Goal: Transaction & Acquisition: Purchase product/service

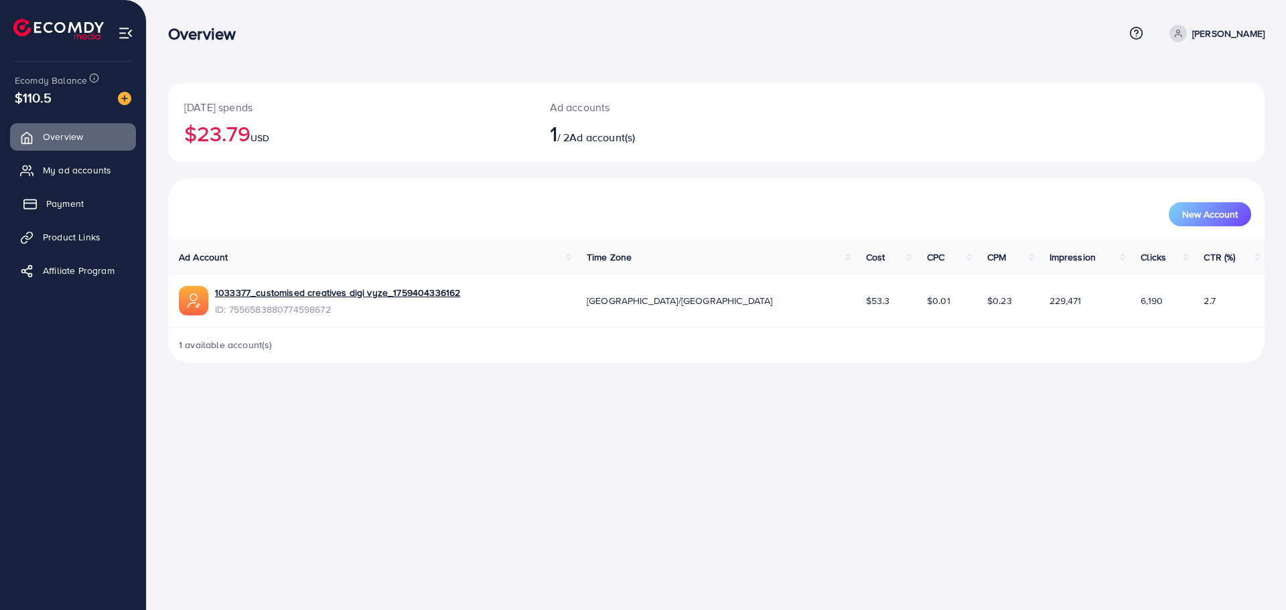
click at [78, 203] on span "Payment" at bounding box center [64, 203] width 37 height 13
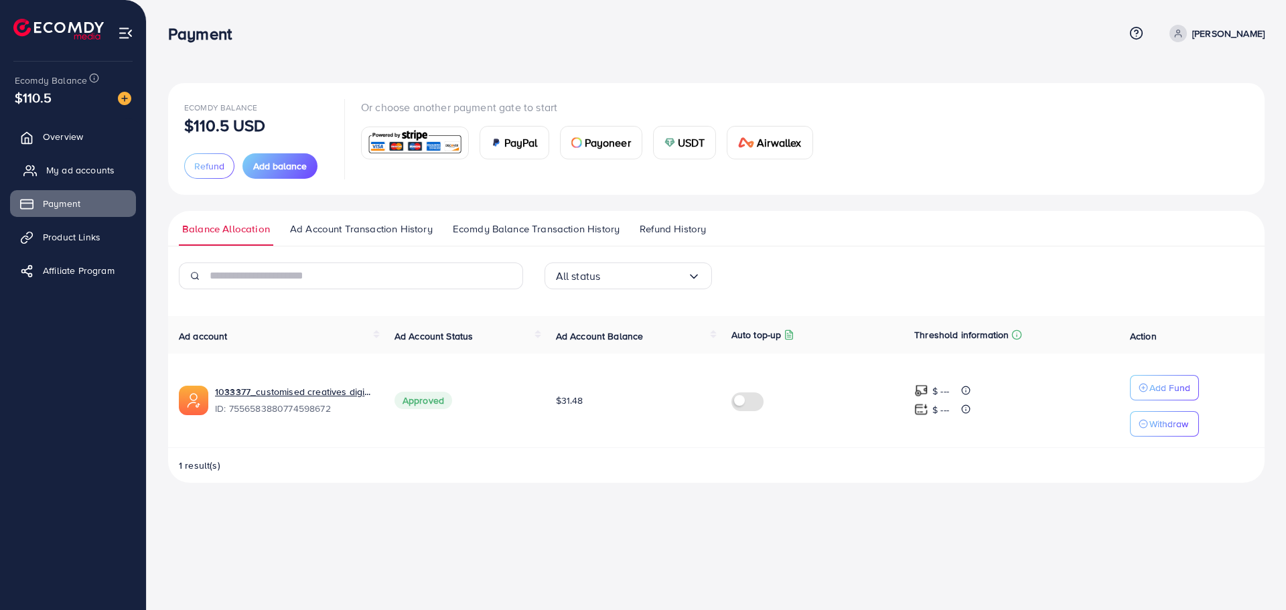
click at [86, 173] on span "My ad accounts" at bounding box center [80, 169] width 68 height 13
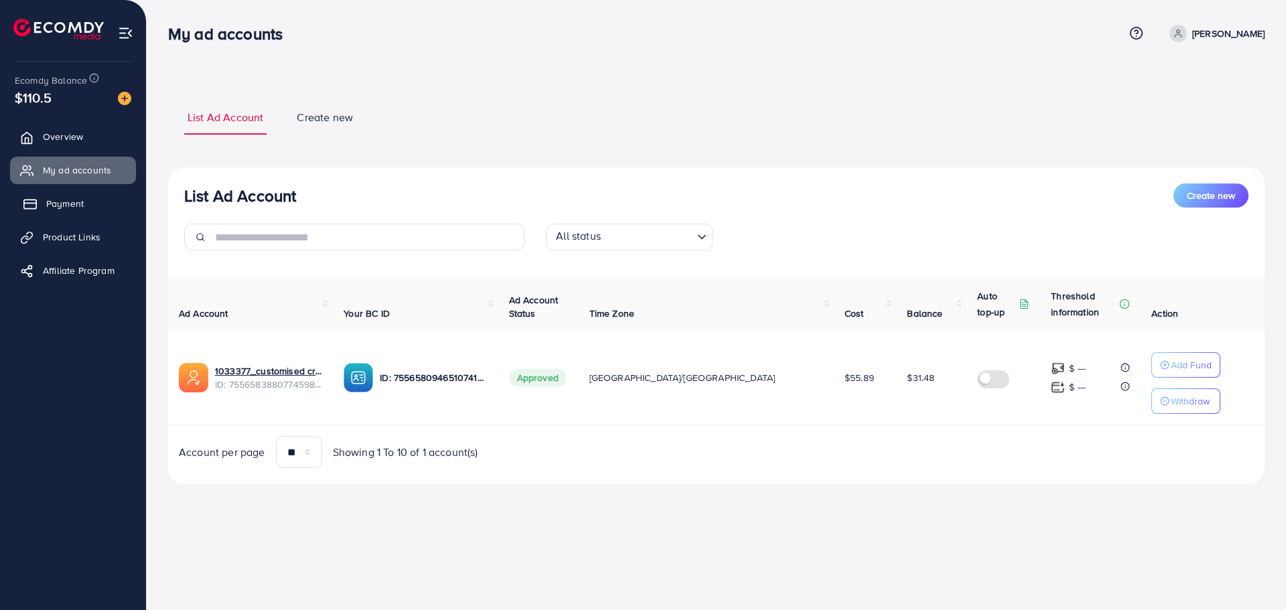
click at [82, 203] on span "Payment" at bounding box center [64, 203] width 37 height 13
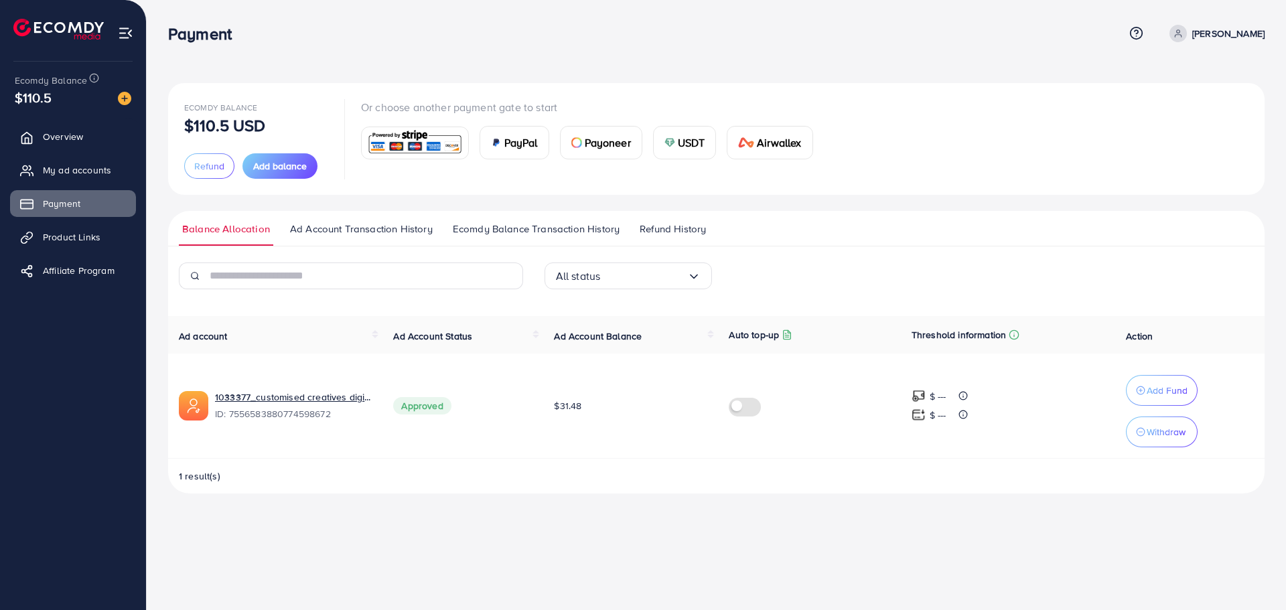
click at [661, 150] on div "USDT" at bounding box center [684, 143] width 62 height 32
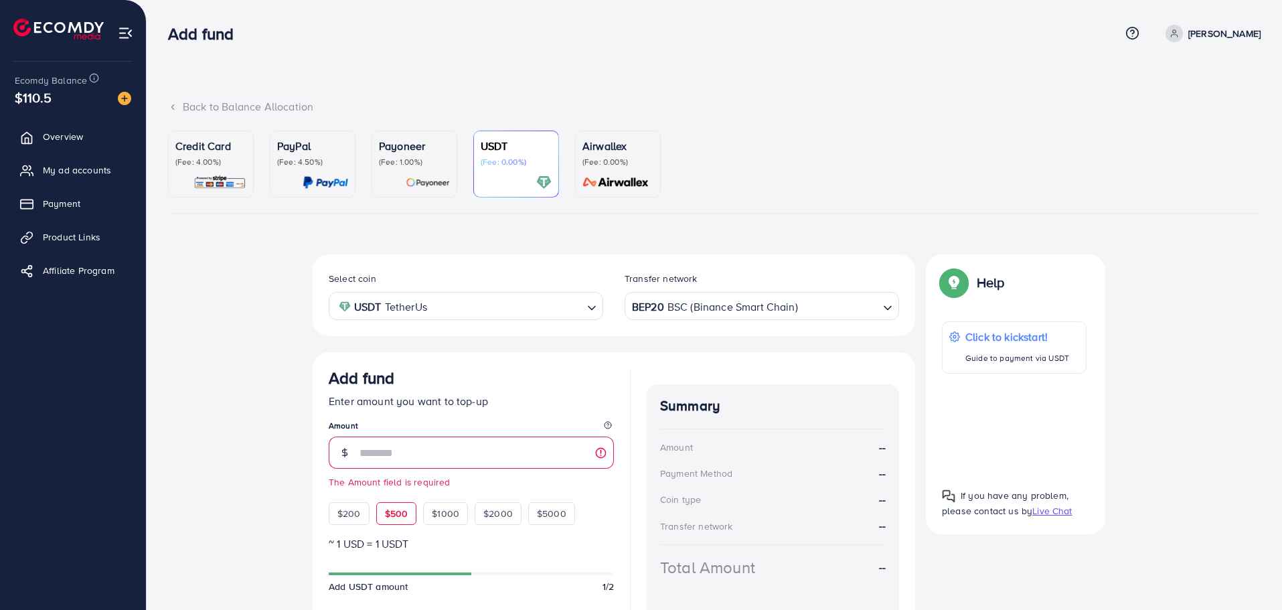
click at [390, 491] on div "Add fund Enter amount you want to top-up Amount The Amount field is required $2…" at bounding box center [471, 446] width 285 height 157
click at [404, 514] on span "$500" at bounding box center [396, 513] width 23 height 13
type input "***"
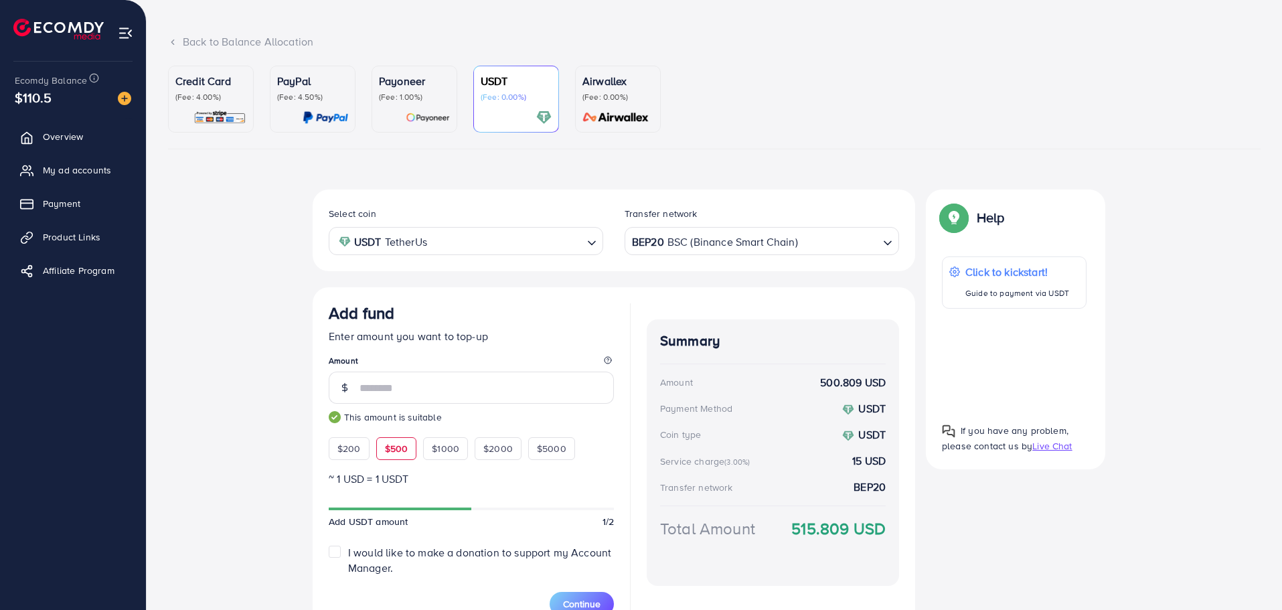
scroll to position [135, 0]
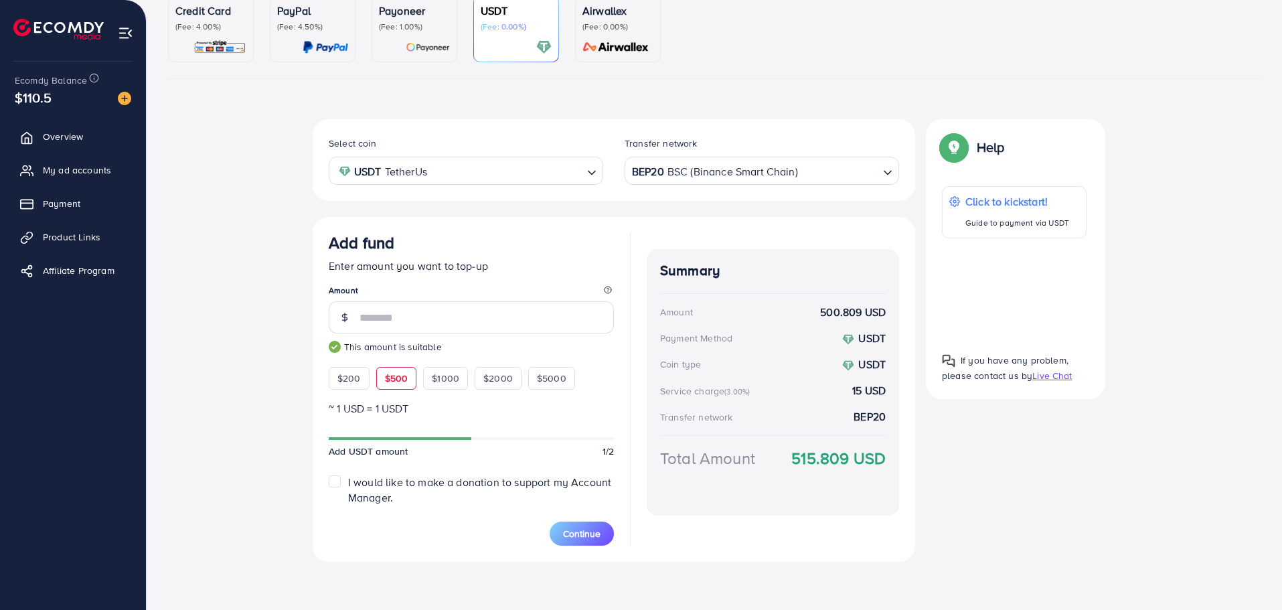
click at [348, 479] on label "I would like to make a donation to support my Account Manager." at bounding box center [481, 490] width 266 height 31
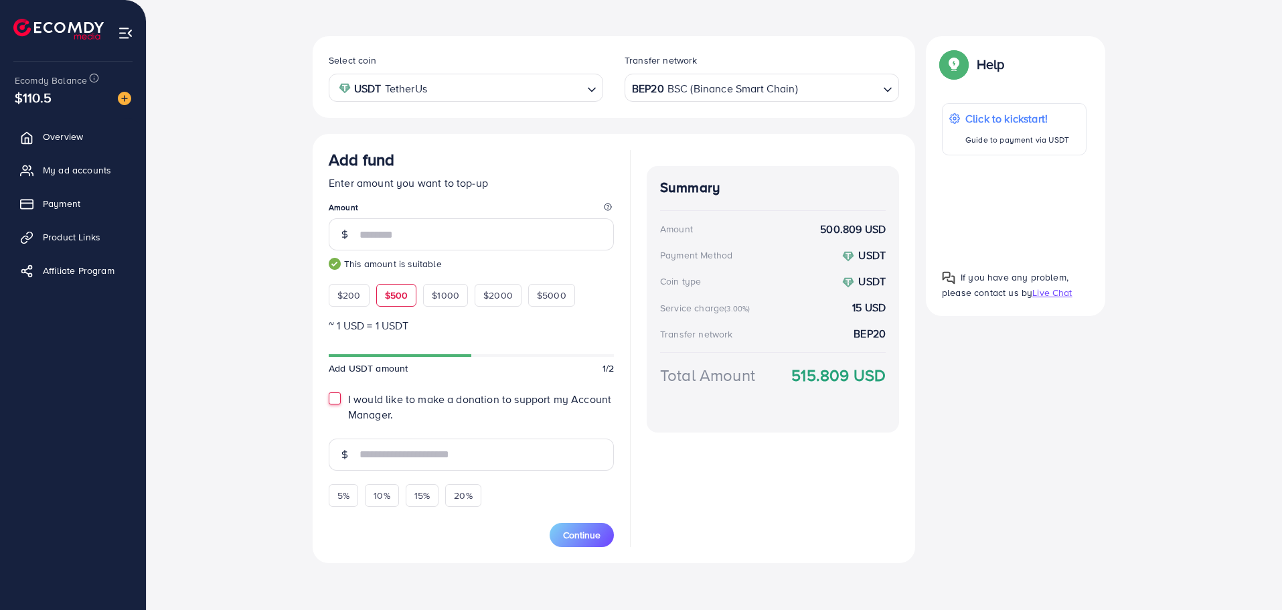
scroll to position [220, 0]
click at [348, 398] on label "I would like to make a donation to support my Account Manager." at bounding box center [481, 405] width 266 height 31
type input "*"
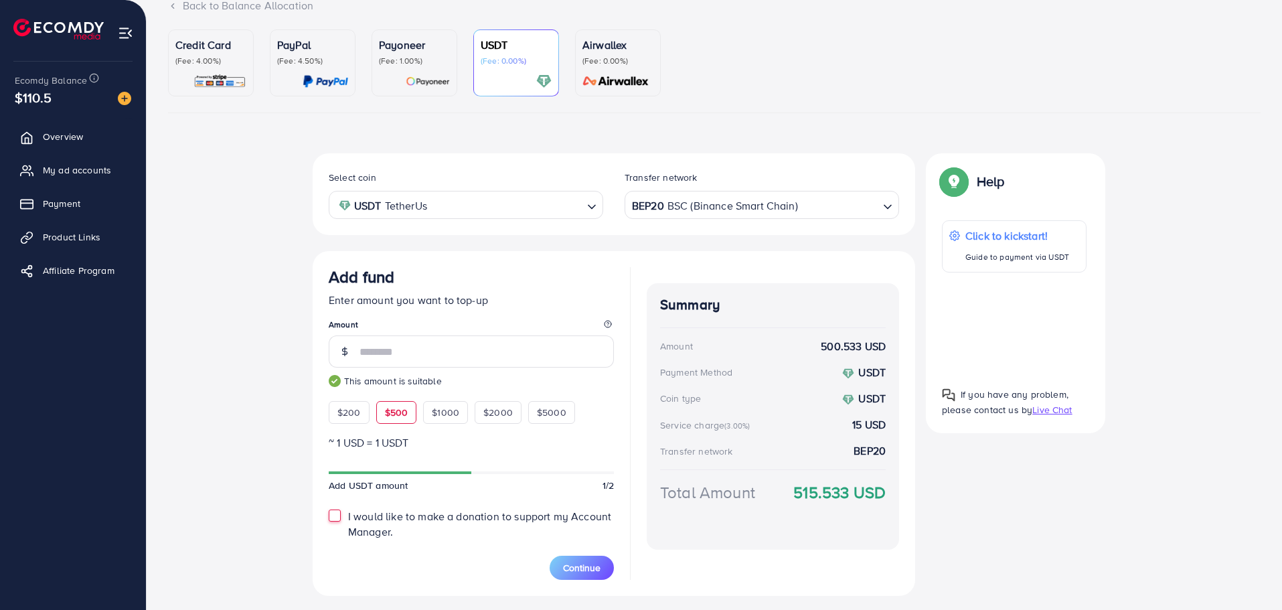
scroll to position [96, 0]
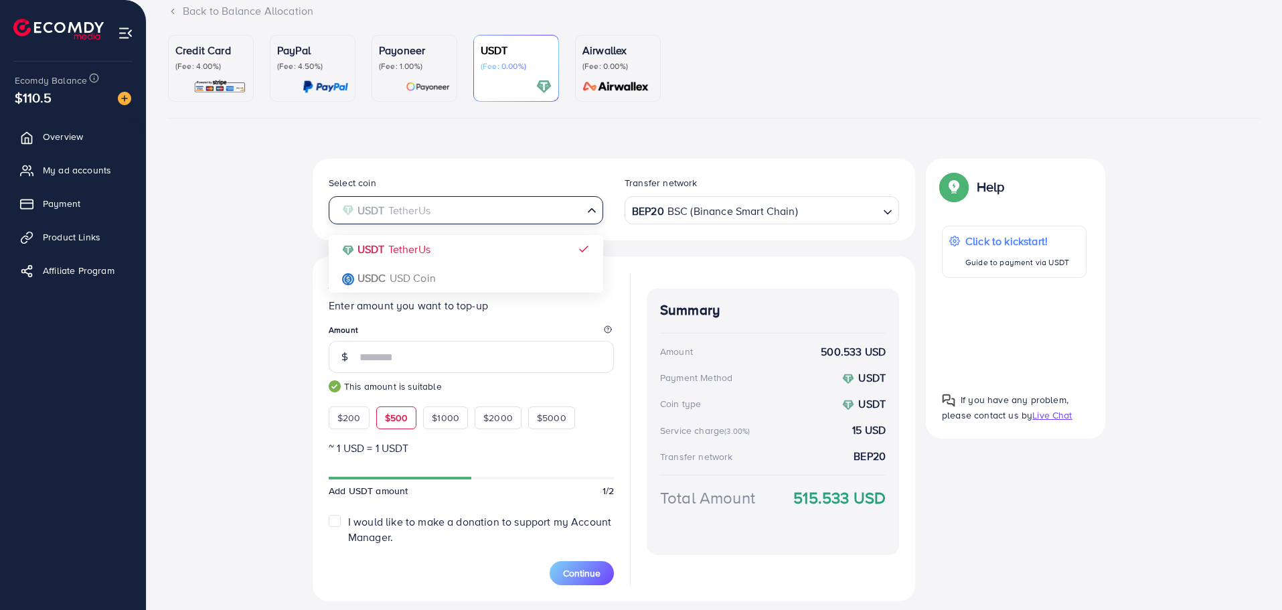
click at [555, 223] on div "USDT TetherUs Loading..." at bounding box center [466, 209] width 275 height 27
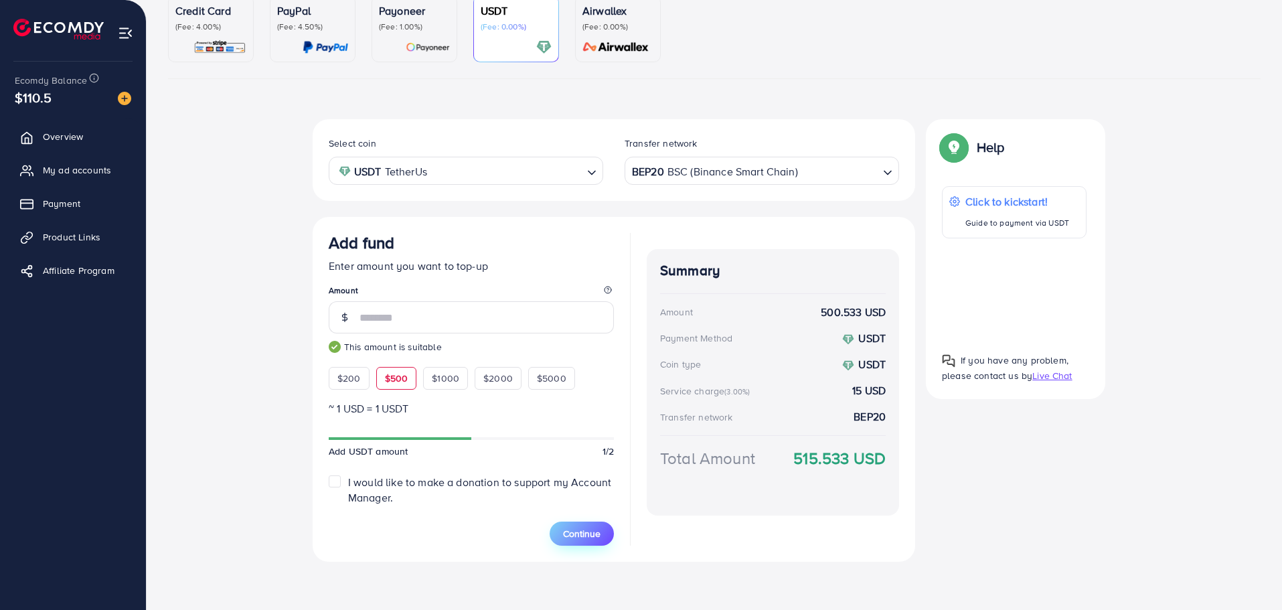
click at [588, 528] on span "Continue" at bounding box center [581, 533] width 37 height 13
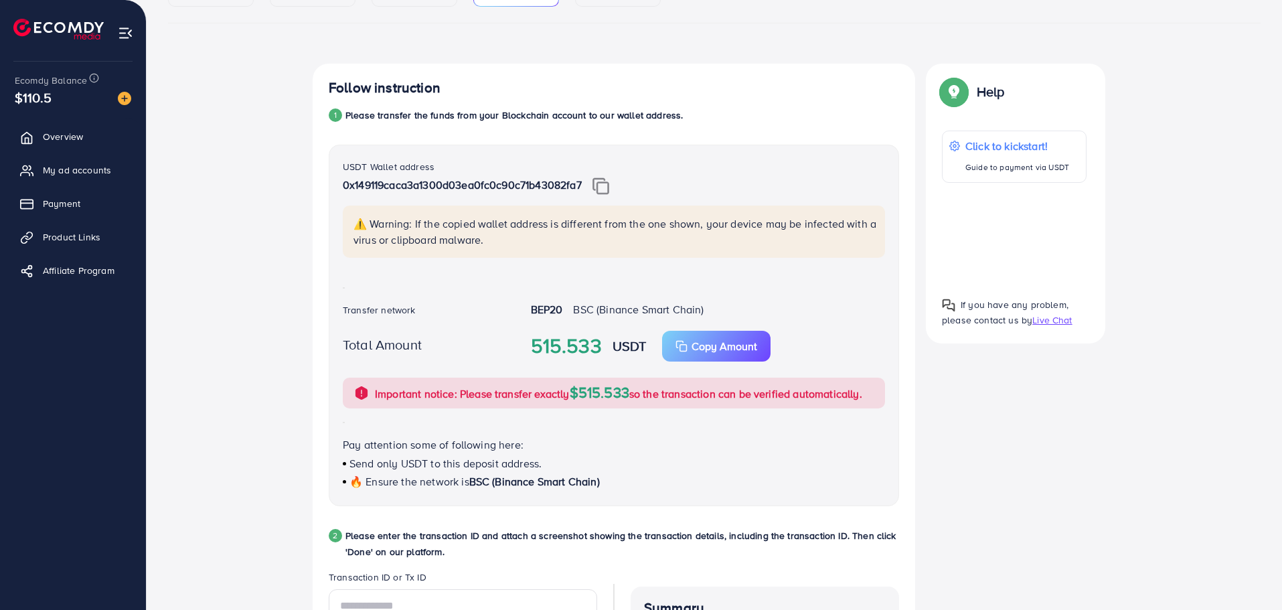
scroll to position [190, 0]
click at [603, 186] on img at bounding box center [601, 186] width 17 height 17
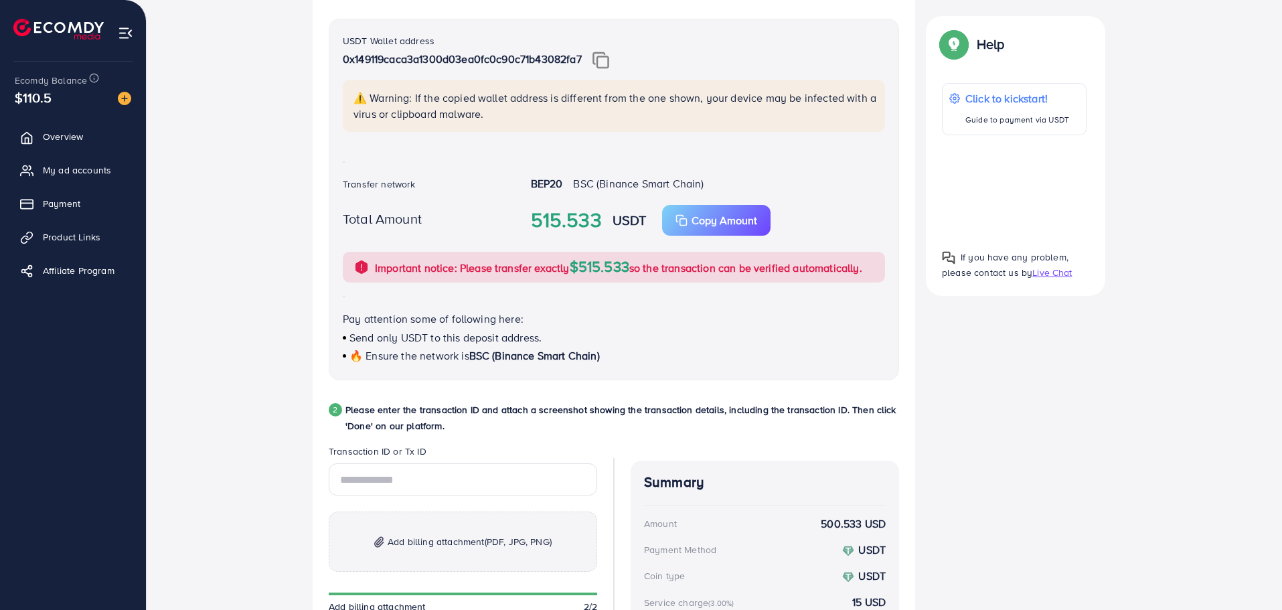
scroll to position [322, 0]
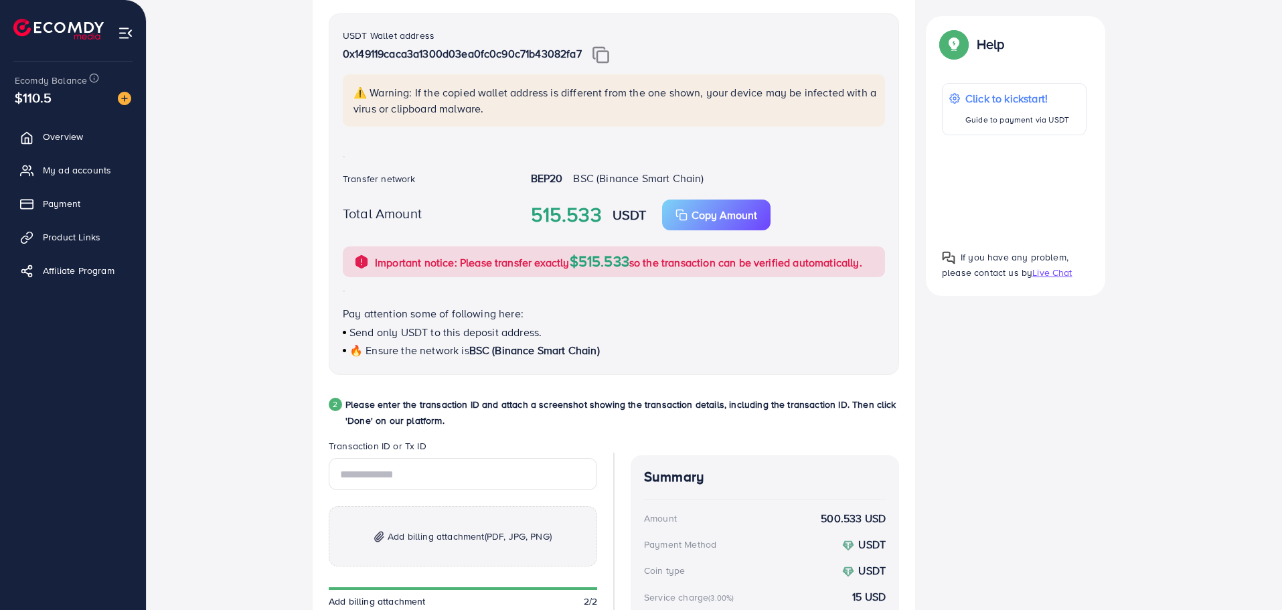
click at [562, 90] on p "⚠️ Warning: If the copied wallet address is different from the one shown, your …" at bounding box center [616, 100] width 524 height 32
click at [437, 475] on input "text" at bounding box center [463, 474] width 268 height 32
paste input "**********"
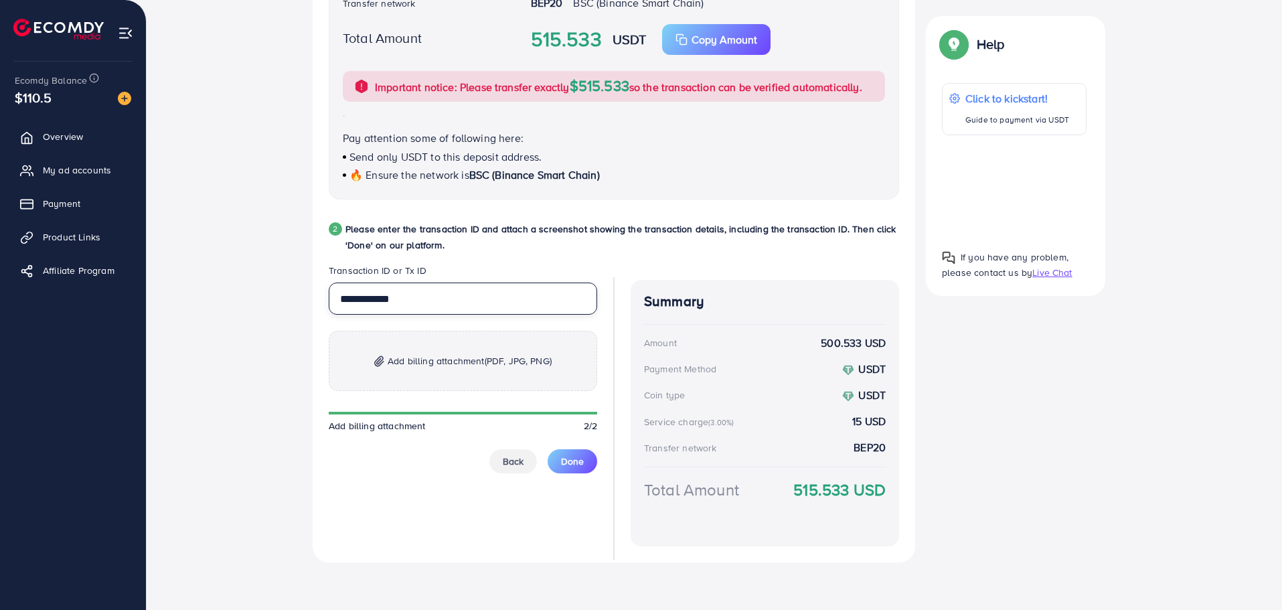
scroll to position [498, 0]
type input "**********"
click at [572, 463] on span "Done" at bounding box center [572, 460] width 23 height 13
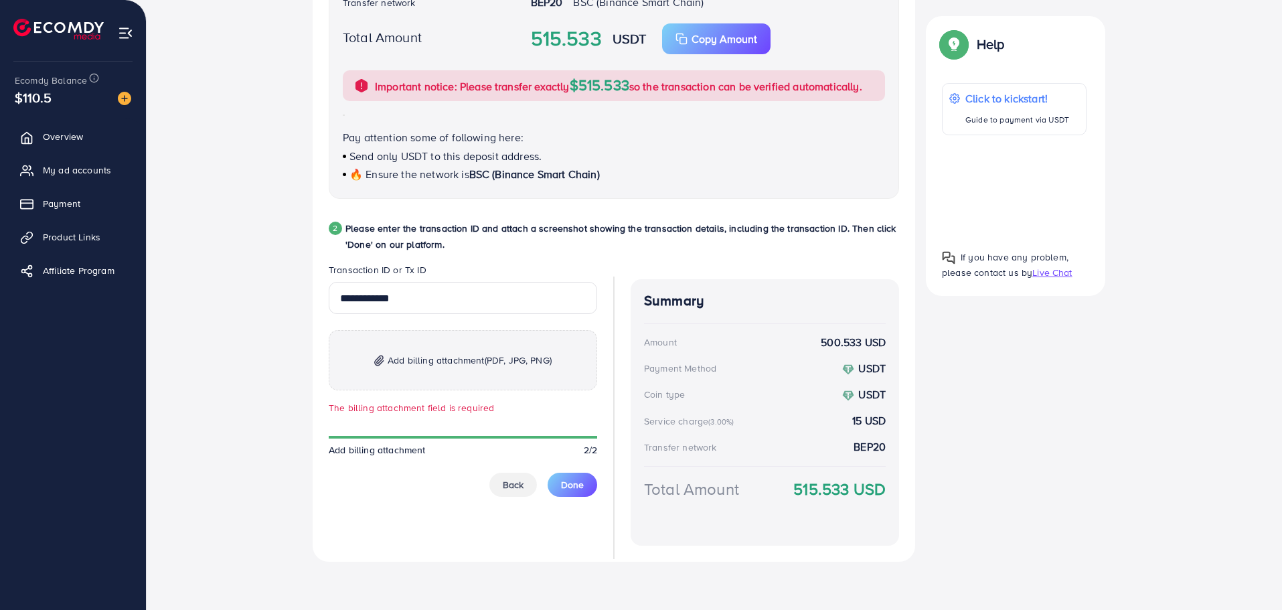
click at [391, 364] on span "Add billing attachment (PDF, JPG, PNG)" at bounding box center [470, 360] width 164 height 16
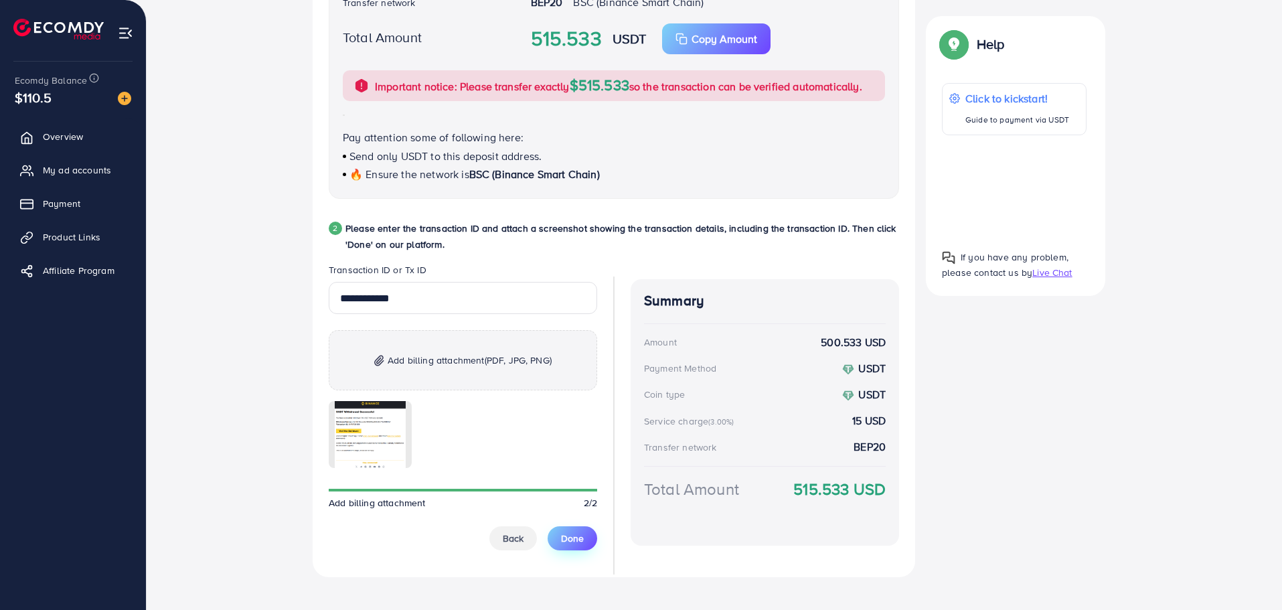
click at [576, 540] on span "Done" at bounding box center [572, 538] width 23 height 13
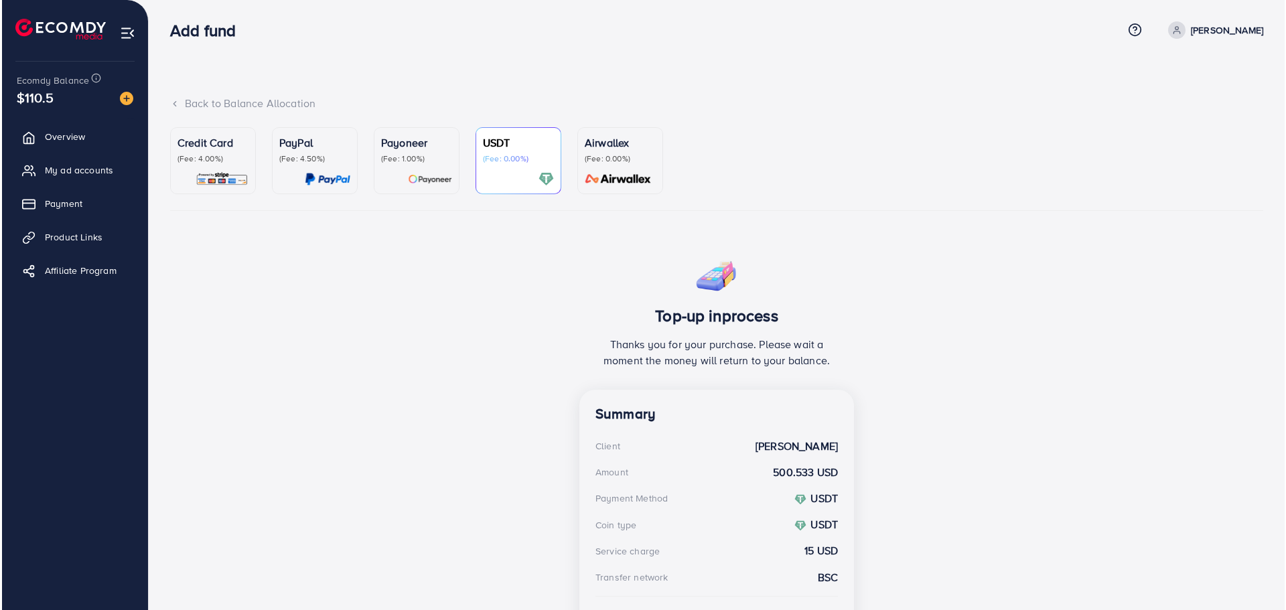
scroll to position [0, 0]
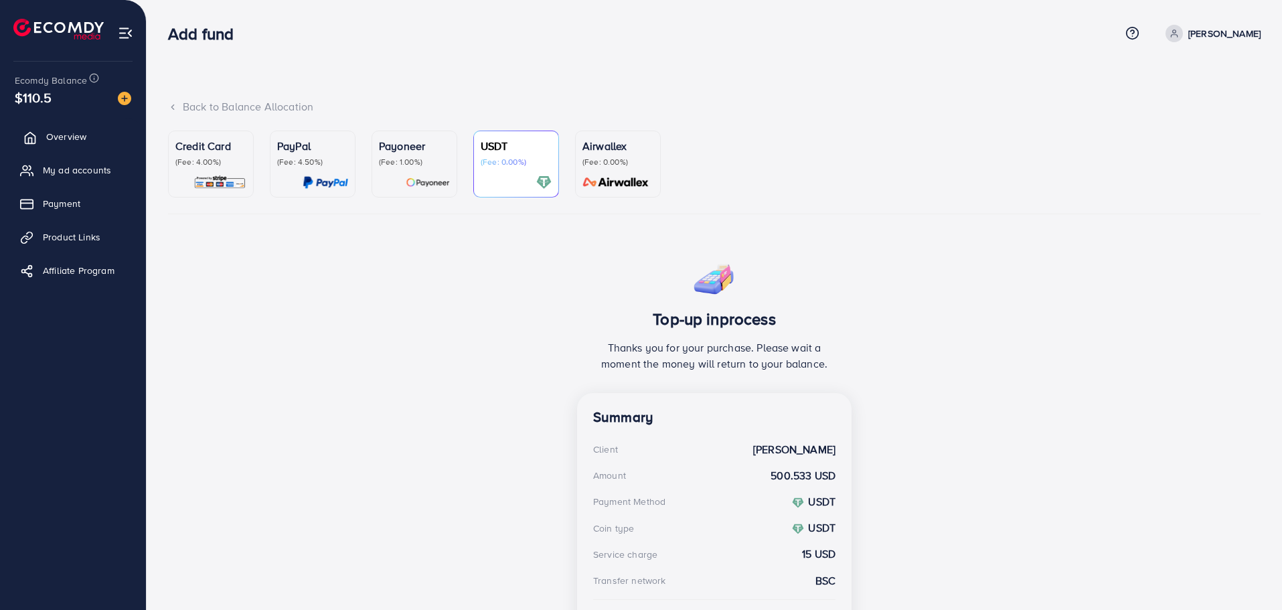
click at [100, 135] on link "Overview" at bounding box center [73, 136] width 126 height 27
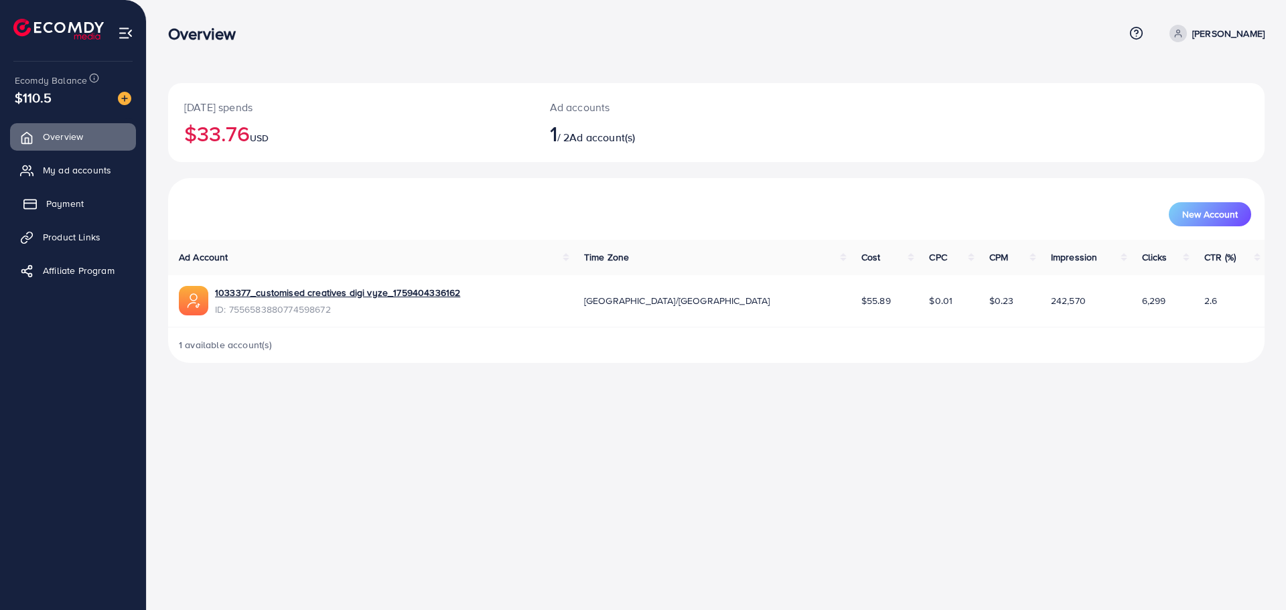
click at [88, 206] on link "Payment" at bounding box center [73, 203] width 126 height 27
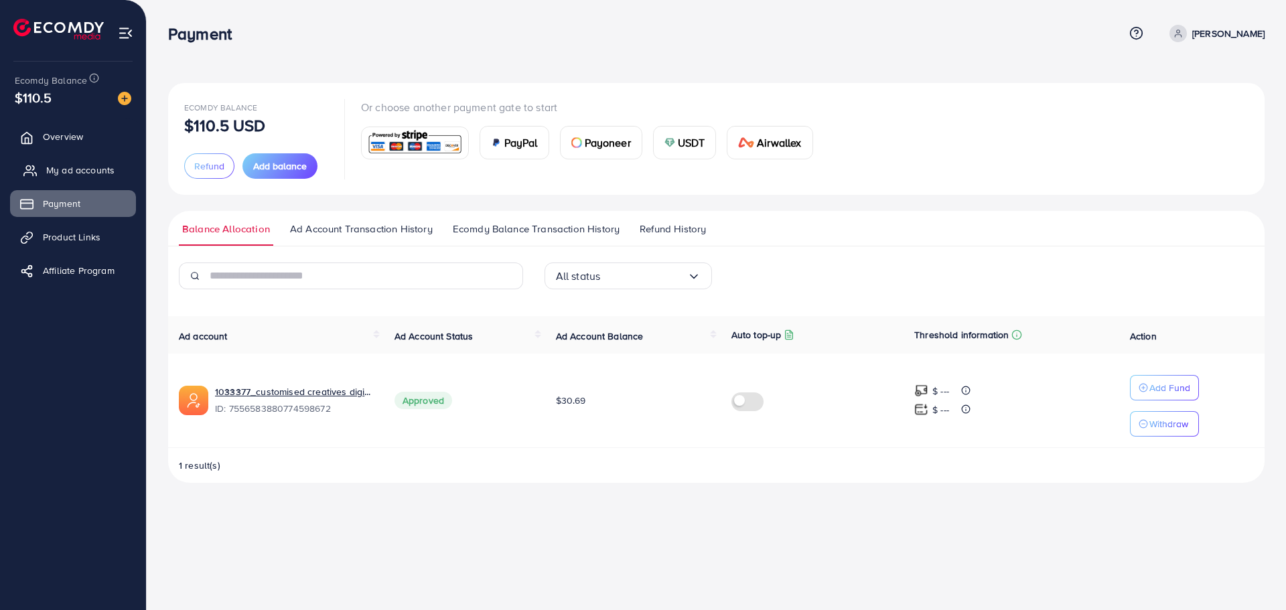
click at [73, 168] on span "My ad accounts" at bounding box center [80, 169] width 68 height 13
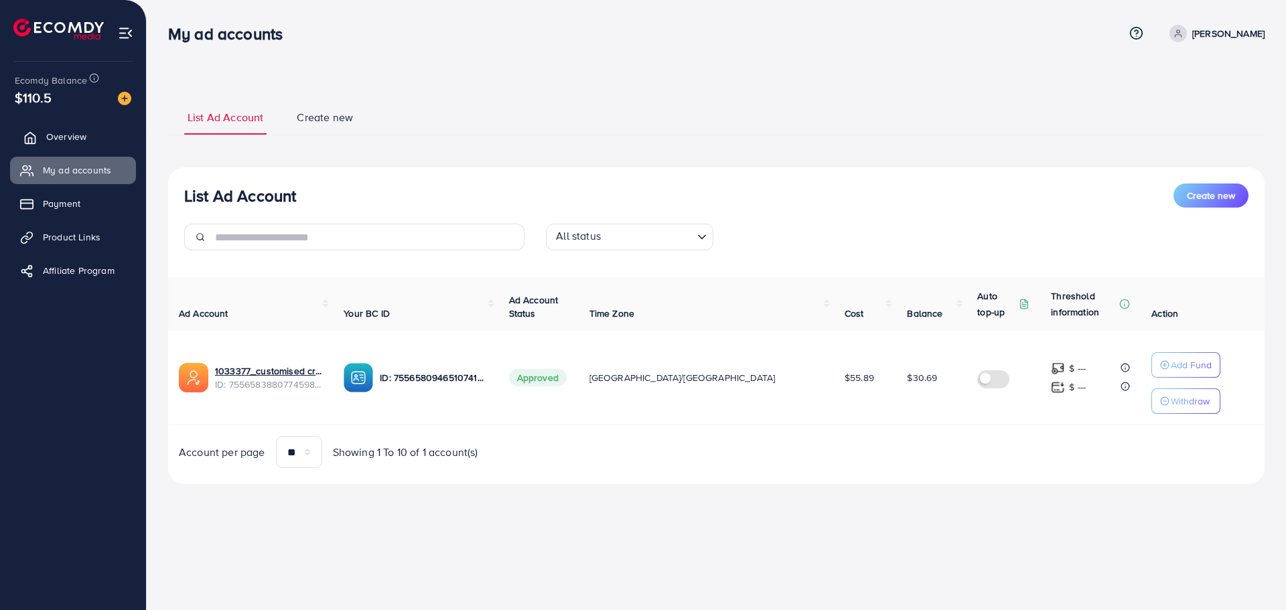
click at [75, 135] on span "Overview" at bounding box center [66, 136] width 40 height 13
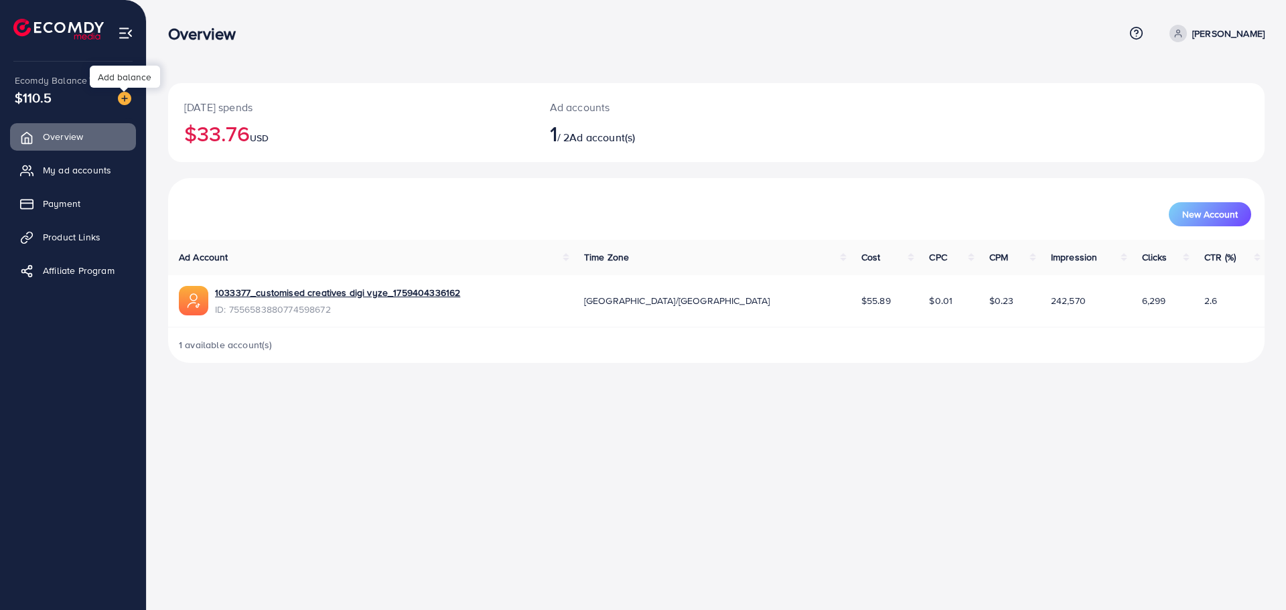
click at [125, 98] on img at bounding box center [124, 98] width 13 height 13
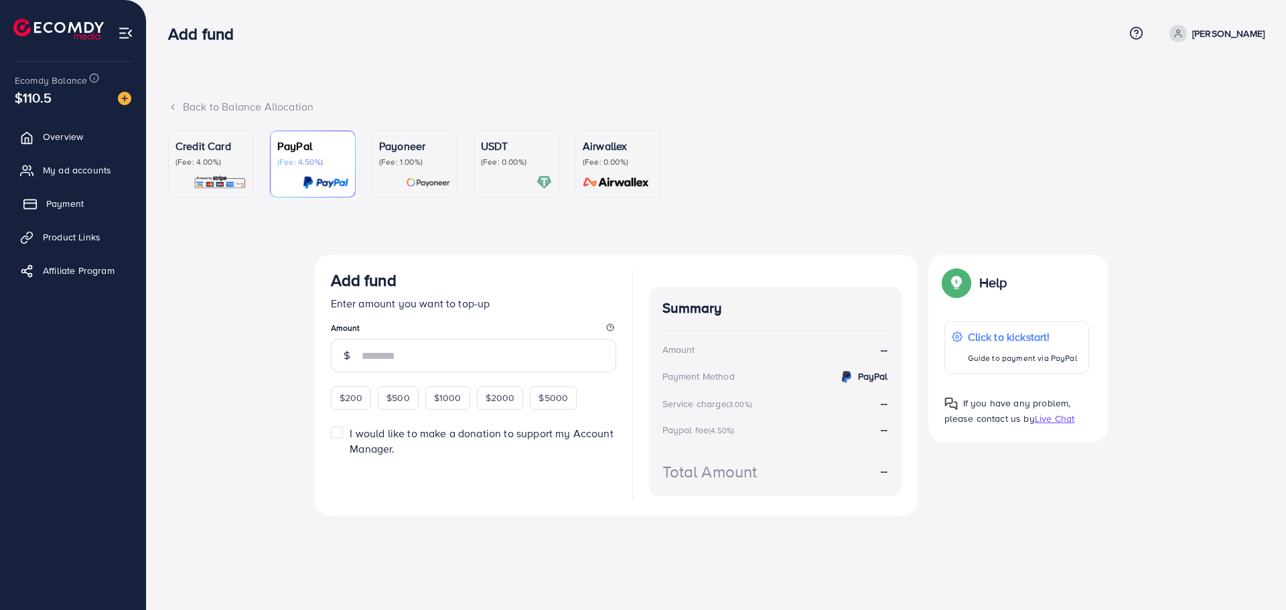
click at [70, 207] on span "Payment" at bounding box center [64, 203] width 37 height 13
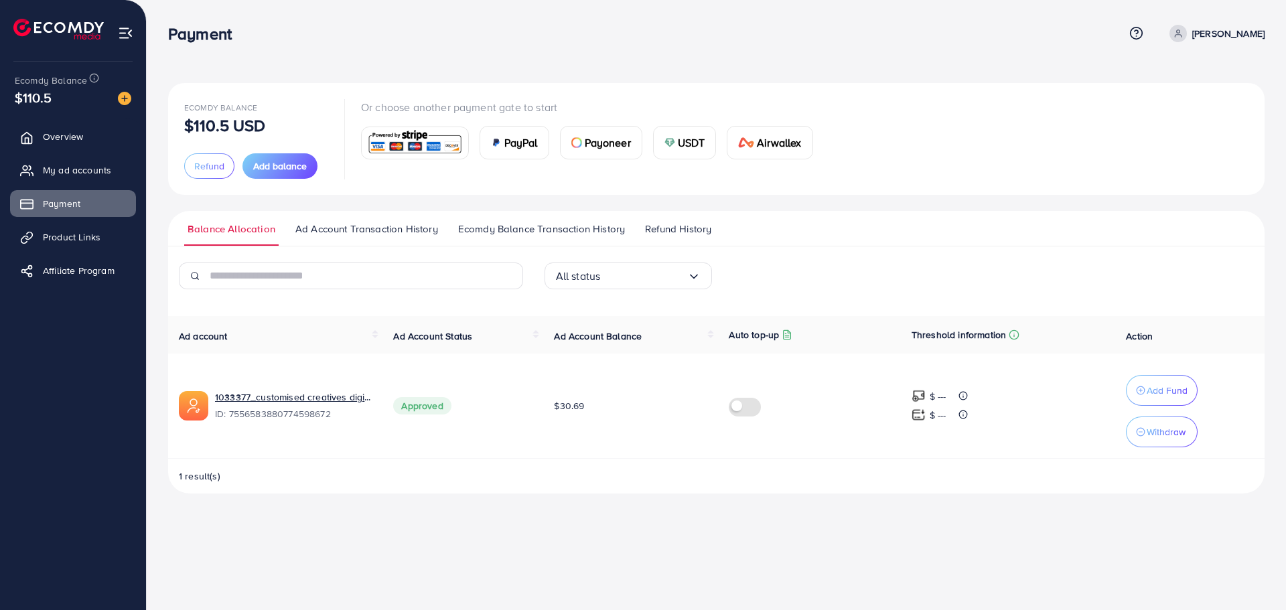
click at [672, 140] on img at bounding box center [669, 142] width 11 height 11
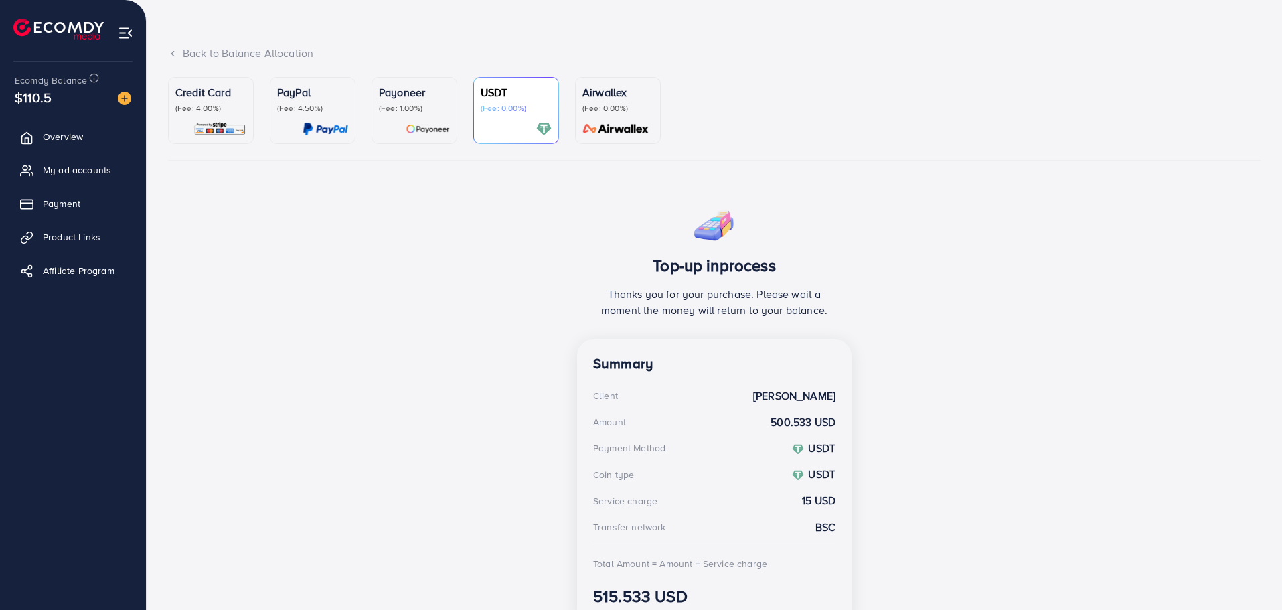
scroll to position [53, 0]
click at [125, 96] on img at bounding box center [124, 98] width 13 height 13
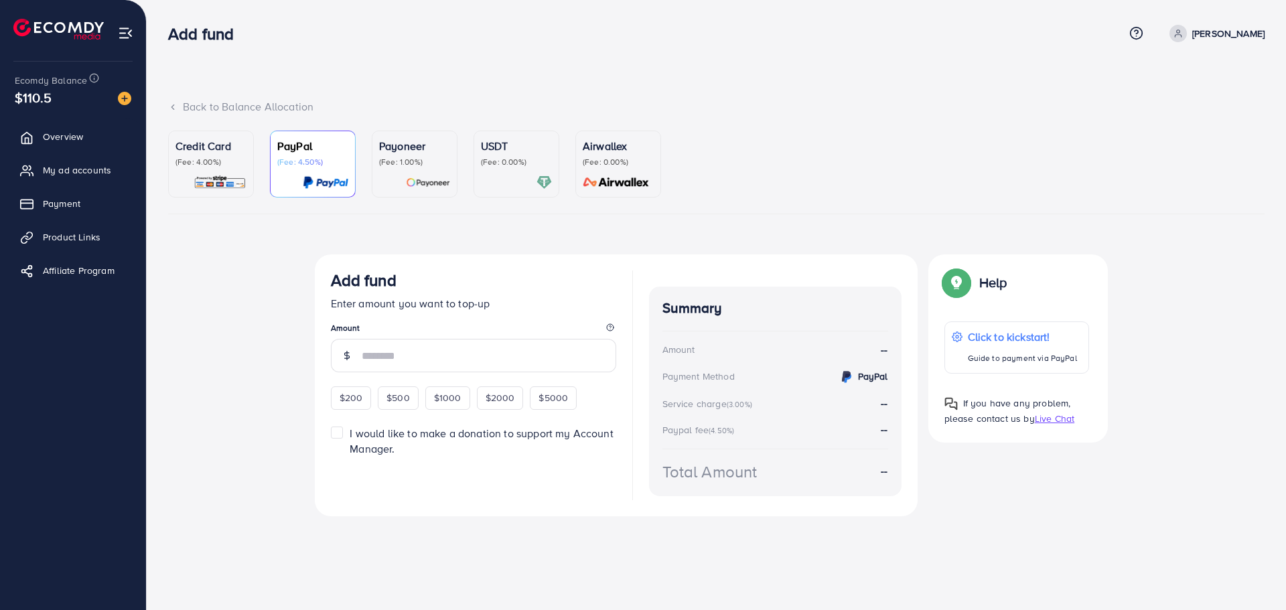
click at [516, 163] on p "(Fee: 0.00%)" at bounding box center [516, 162] width 71 height 11
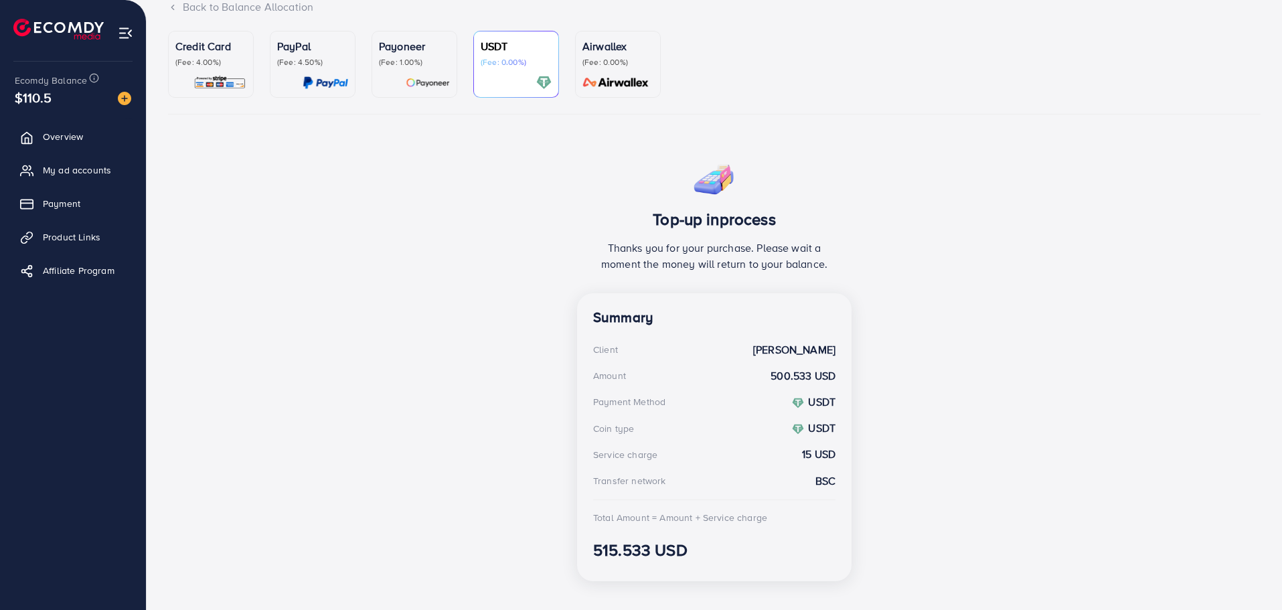
scroll to position [119, 0]
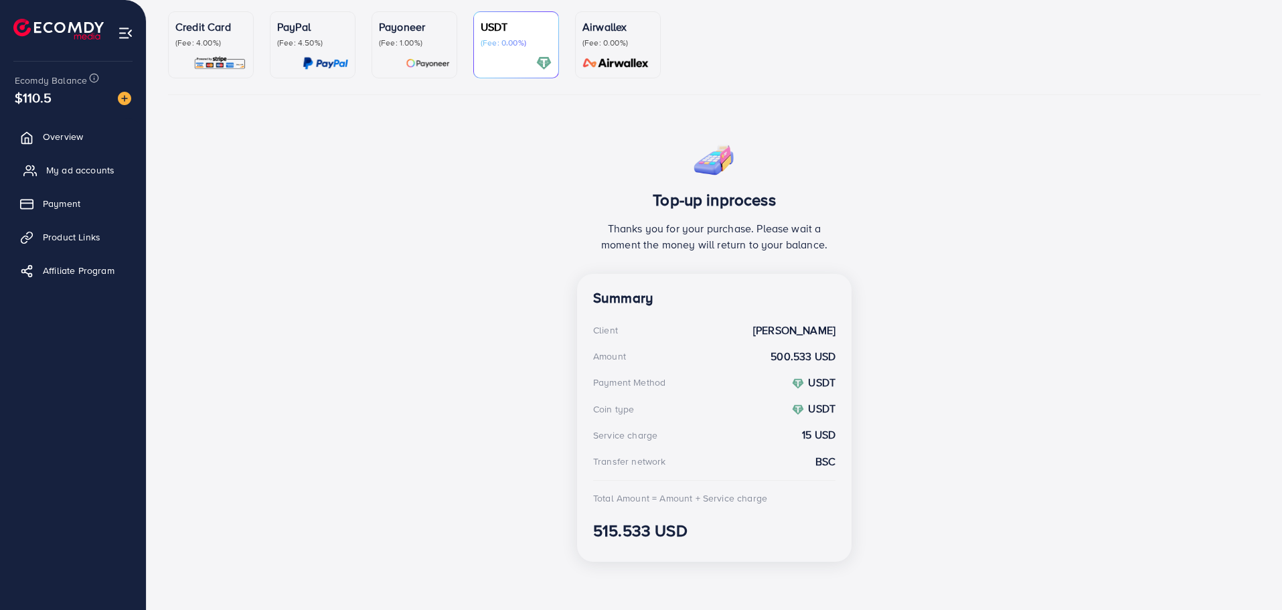
click at [78, 172] on span "My ad accounts" at bounding box center [80, 169] width 68 height 13
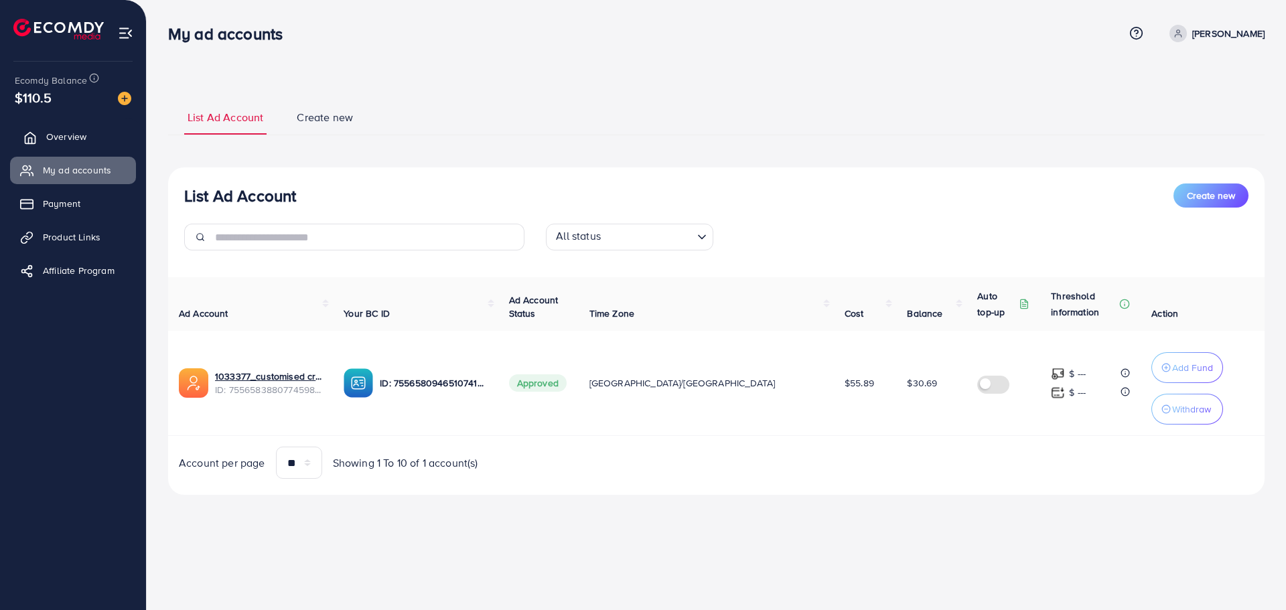
click at [91, 135] on link "Overview" at bounding box center [73, 136] width 126 height 27
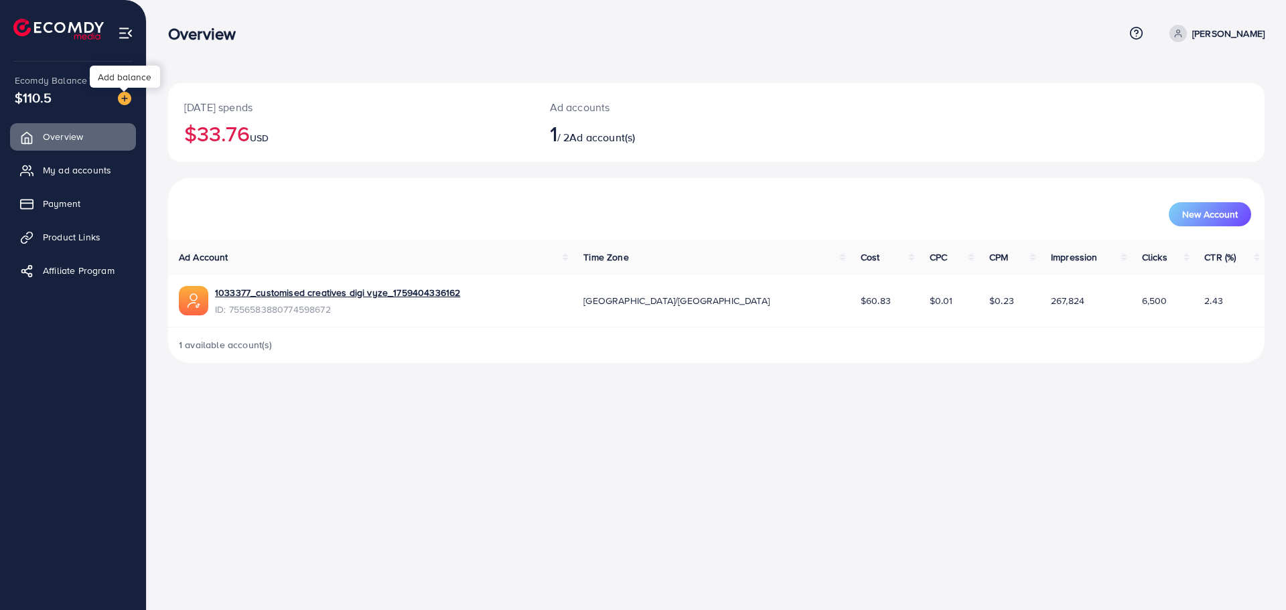
click at [126, 101] on img at bounding box center [124, 98] width 13 height 13
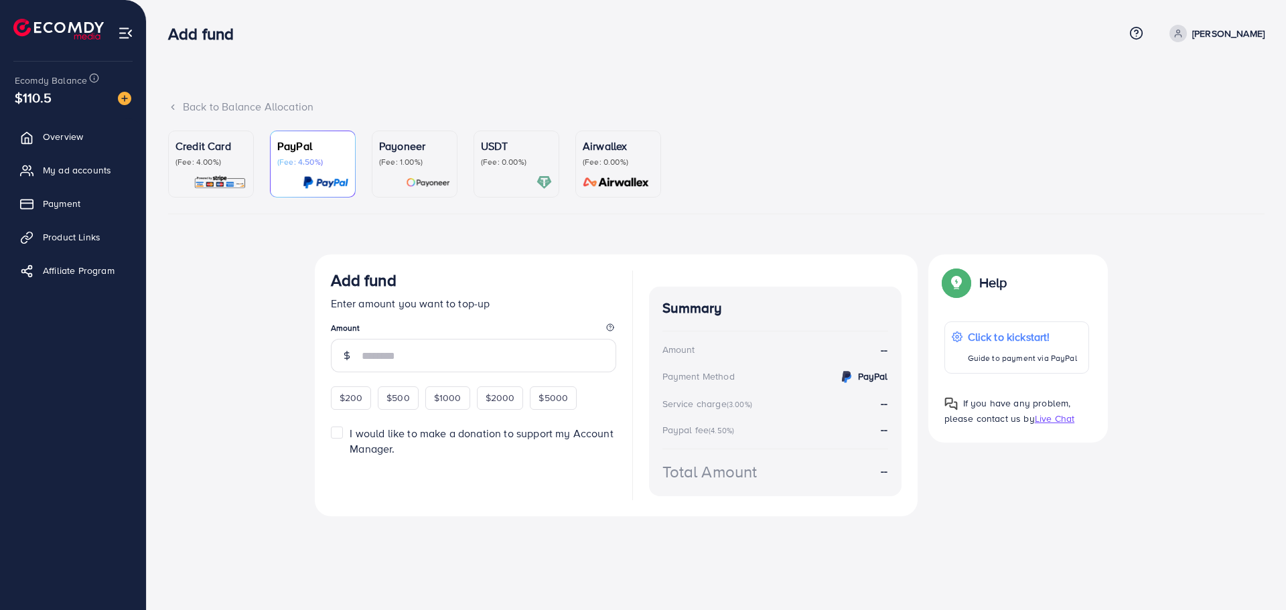
click at [494, 160] on p "(Fee: 0.00%)" at bounding box center [516, 162] width 71 height 11
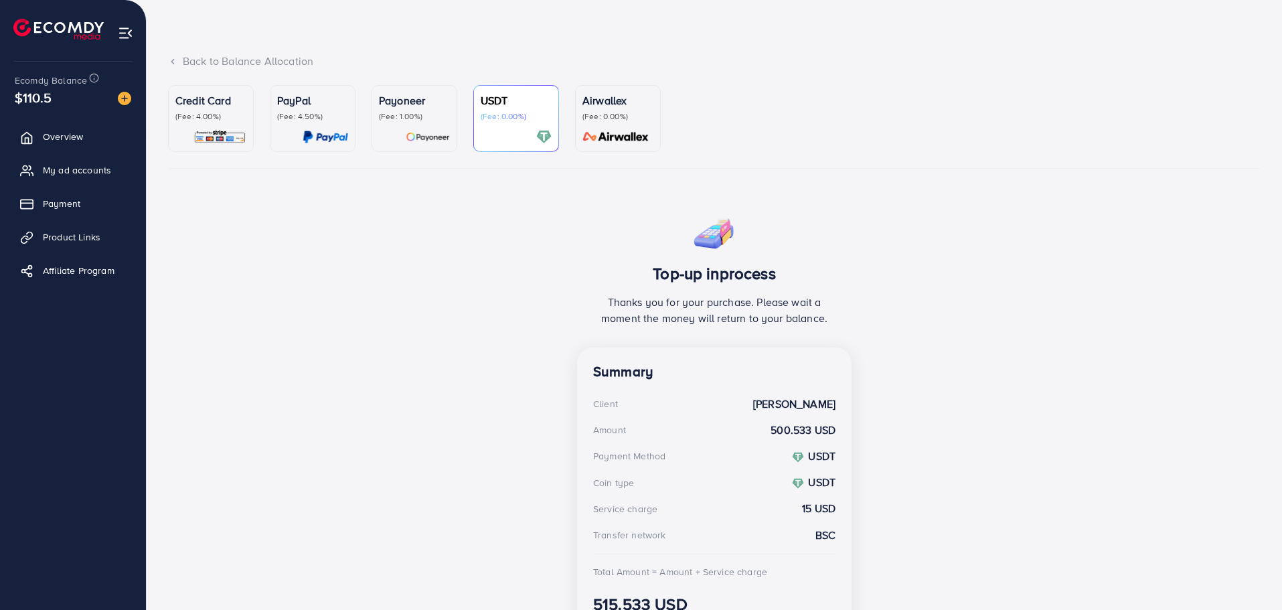
scroll to position [45, 0]
